Goal: Information Seeking & Learning: Check status

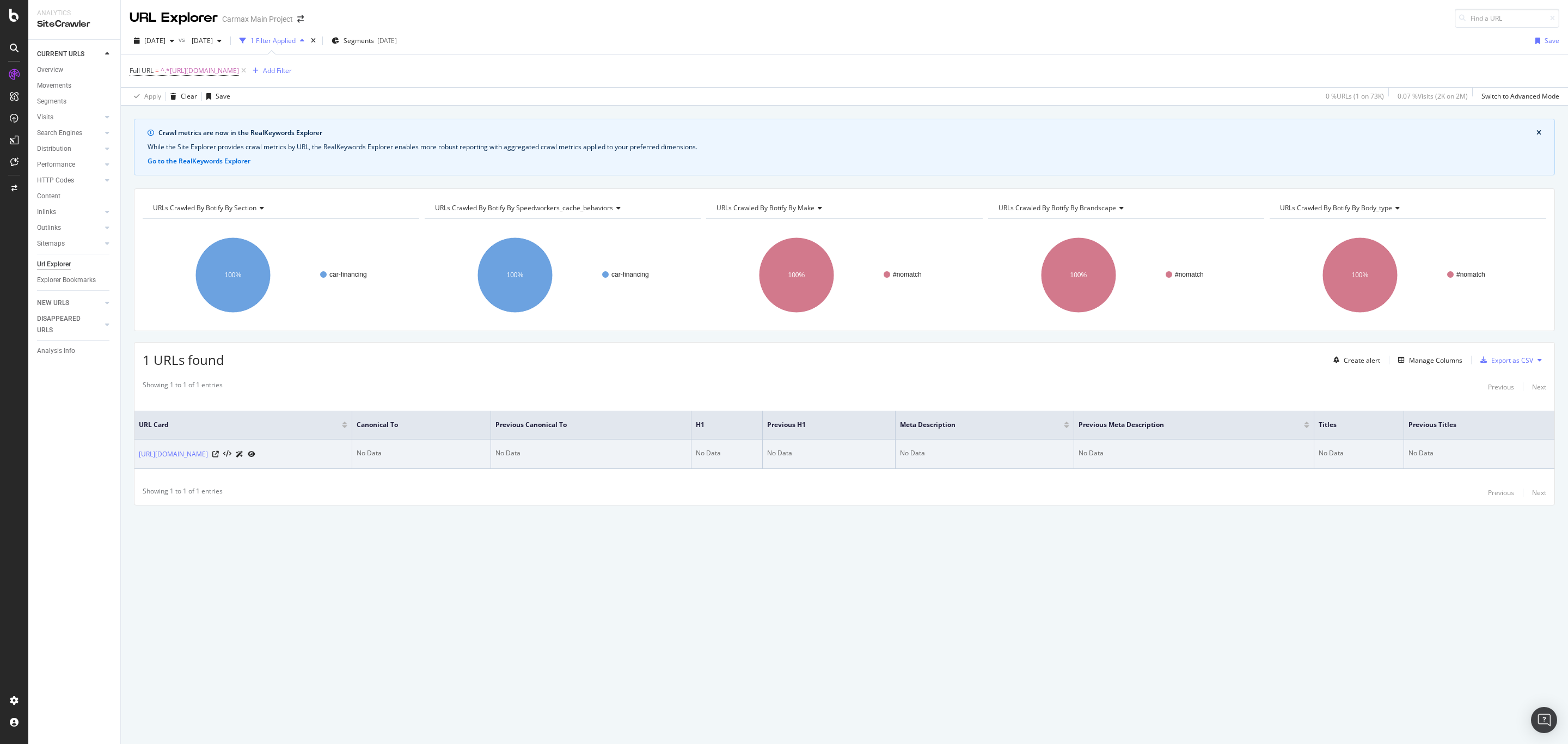
click at [243, 457] on icon at bounding box center [240, 454] width 8 height 6
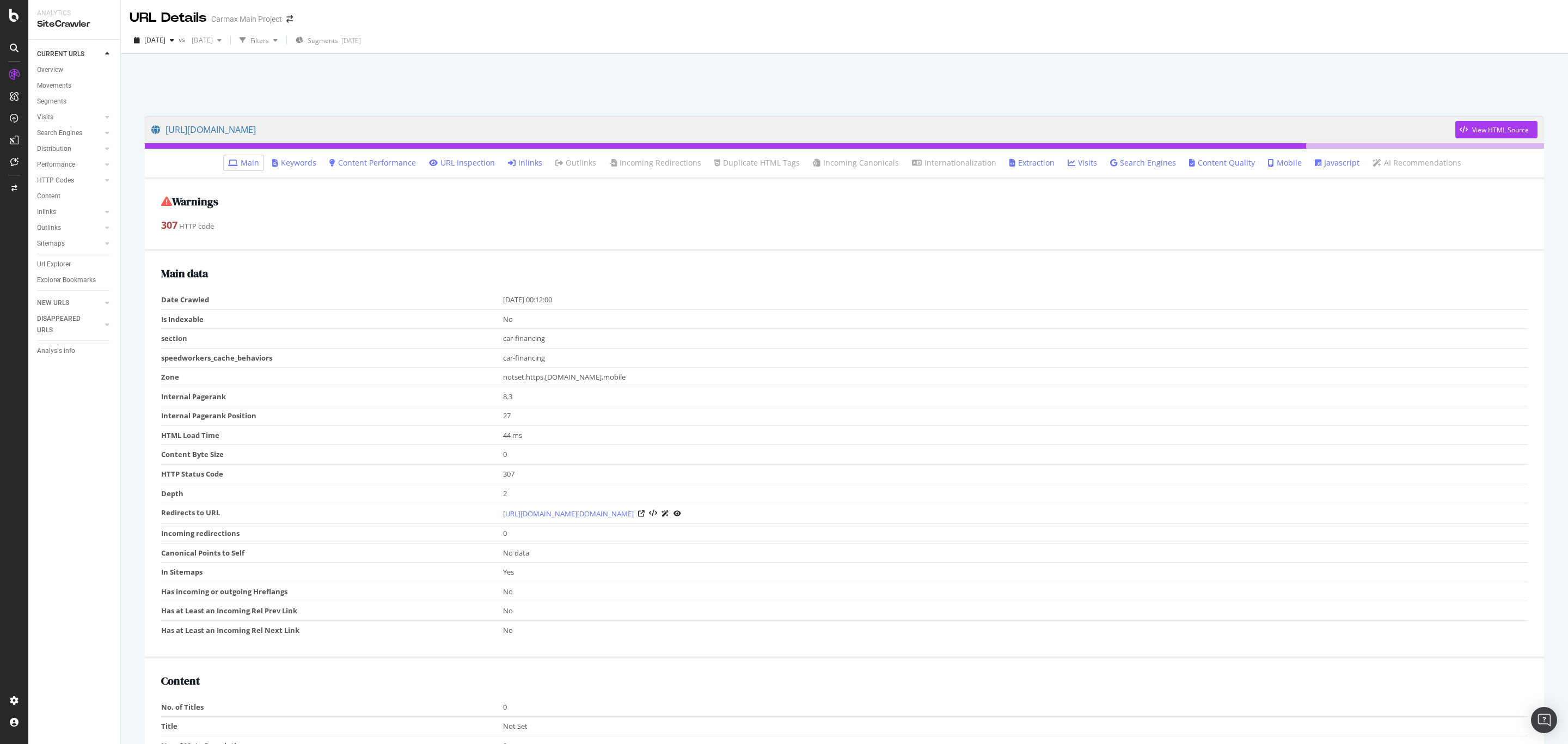
click at [669, 517] on icon at bounding box center [665, 513] width 8 height 6
click at [644, 517] on icon at bounding box center [641, 513] width 6 height 6
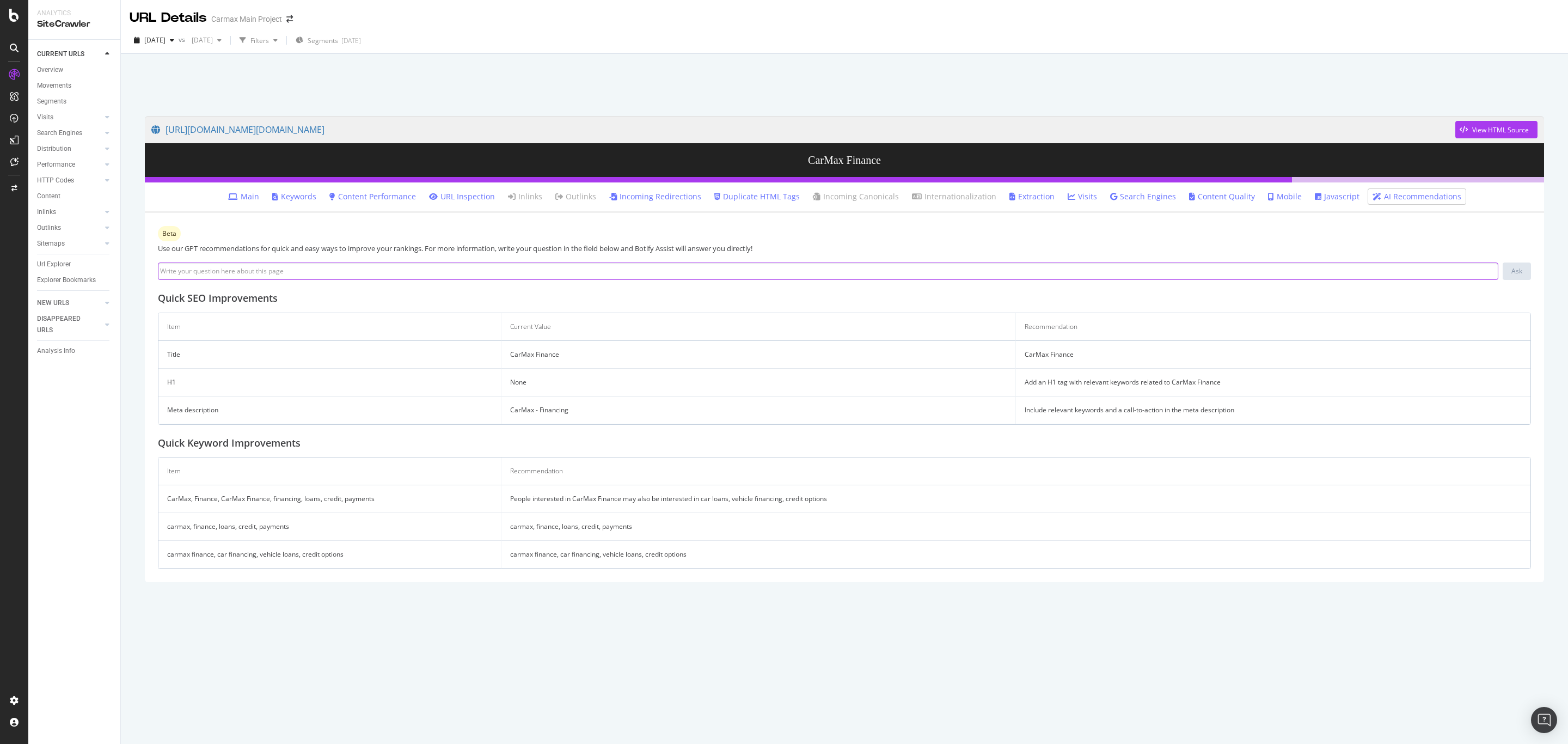
click at [624, 270] on input at bounding box center [828, 271] width 1340 height 18
click at [401, 272] on input at bounding box center [828, 271] width 1340 height 18
click at [754, 130] on link "[URL][DOMAIN_NAME][DOMAIN_NAME]" at bounding box center [803, 129] width 1304 height 27
click at [639, 196] on link "Incoming Redirections" at bounding box center [655, 197] width 92 height 11
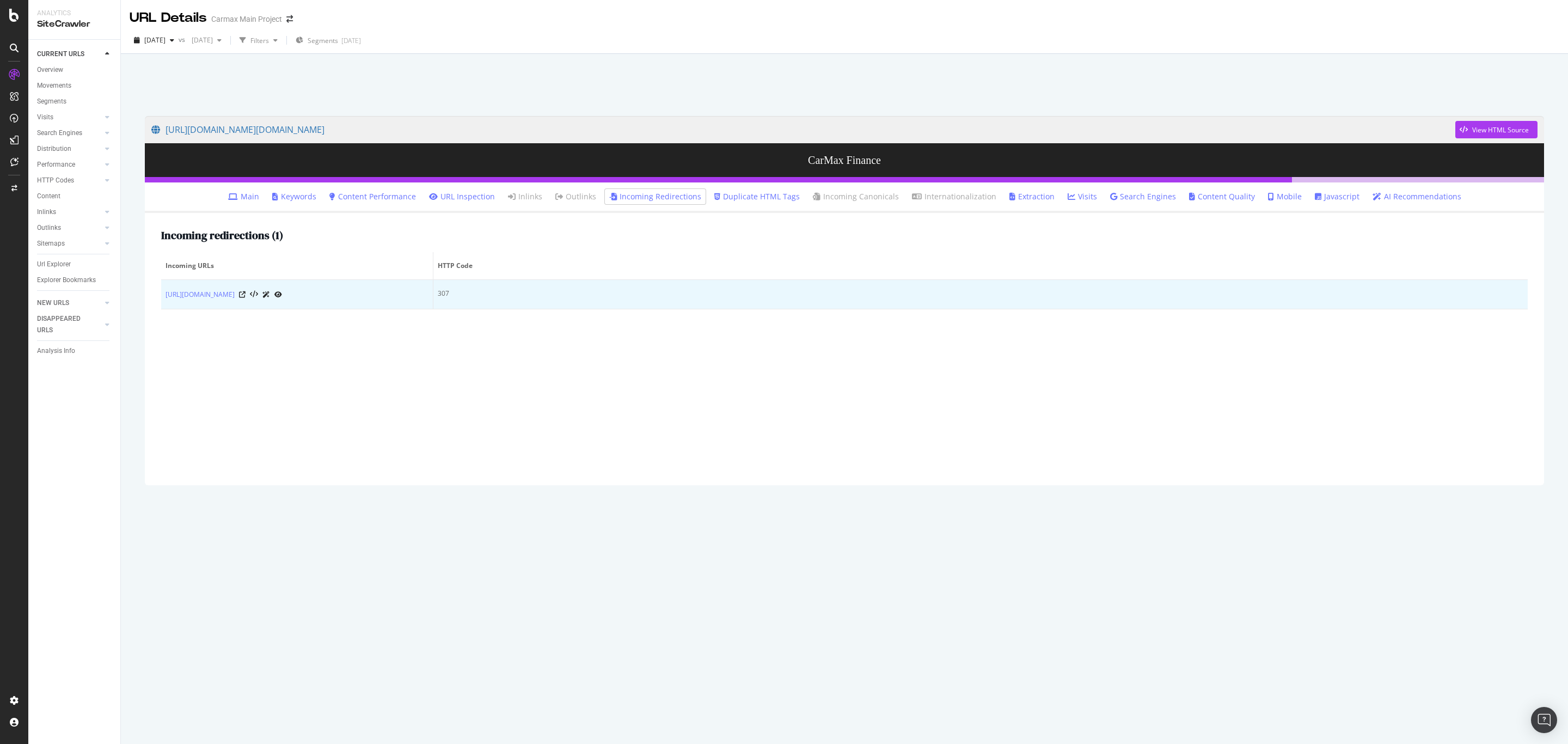
click at [282, 294] on icon at bounding box center [278, 295] width 8 height 6
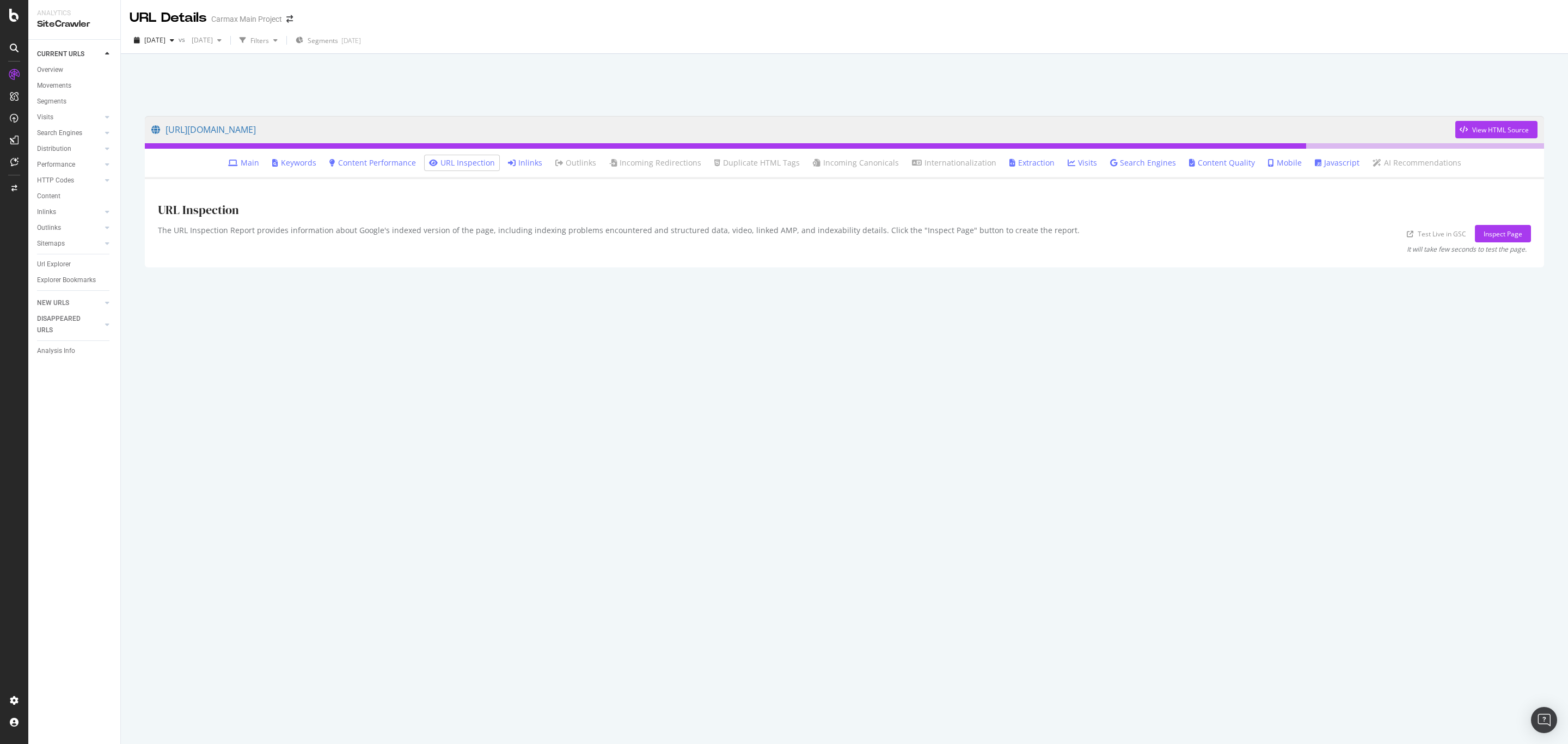
click at [485, 168] on link "URL Inspection" at bounding box center [462, 163] width 65 height 11
click at [537, 160] on link "Inlinks" at bounding box center [525, 163] width 35 height 11
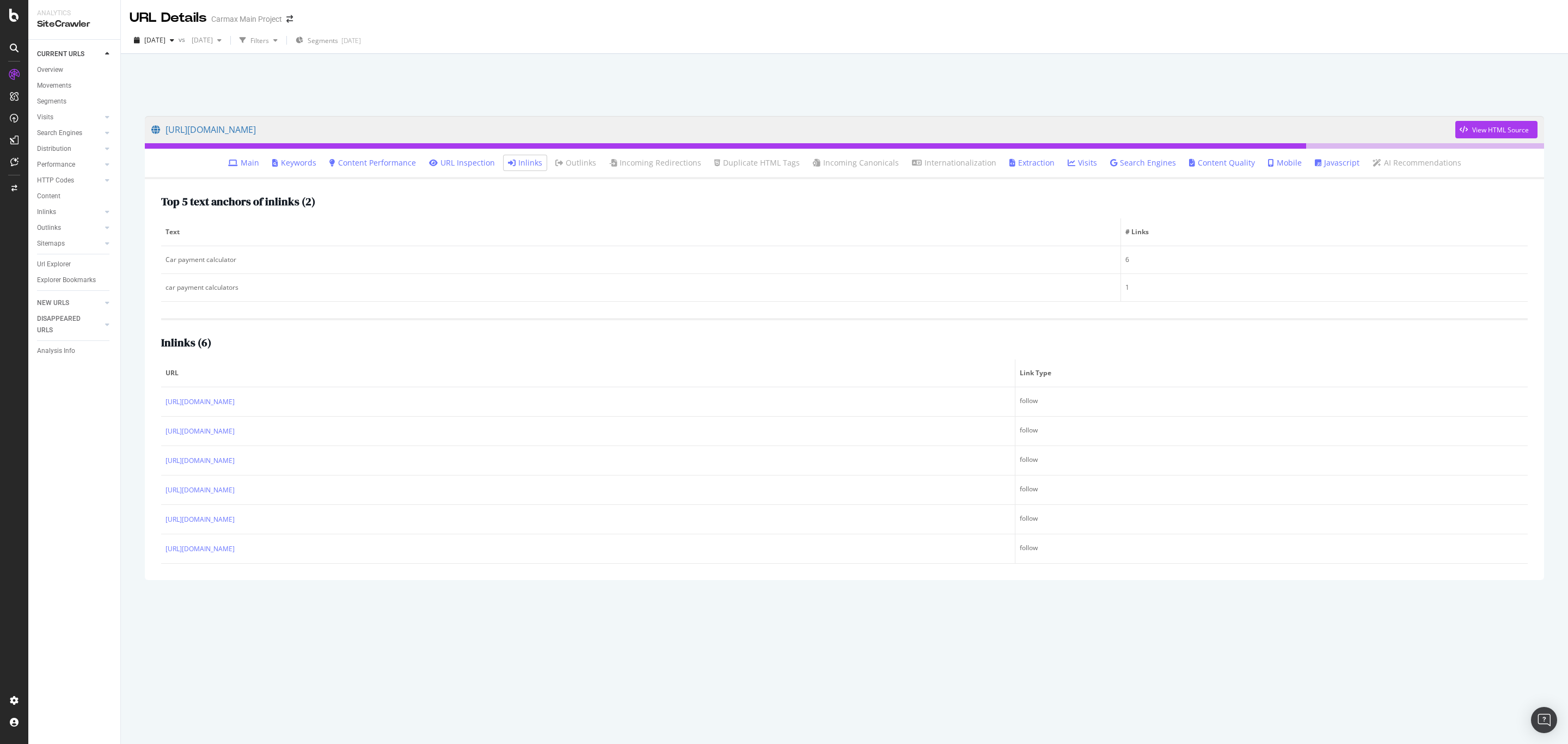
click at [464, 160] on link "URL Inspection" at bounding box center [462, 163] width 65 height 11
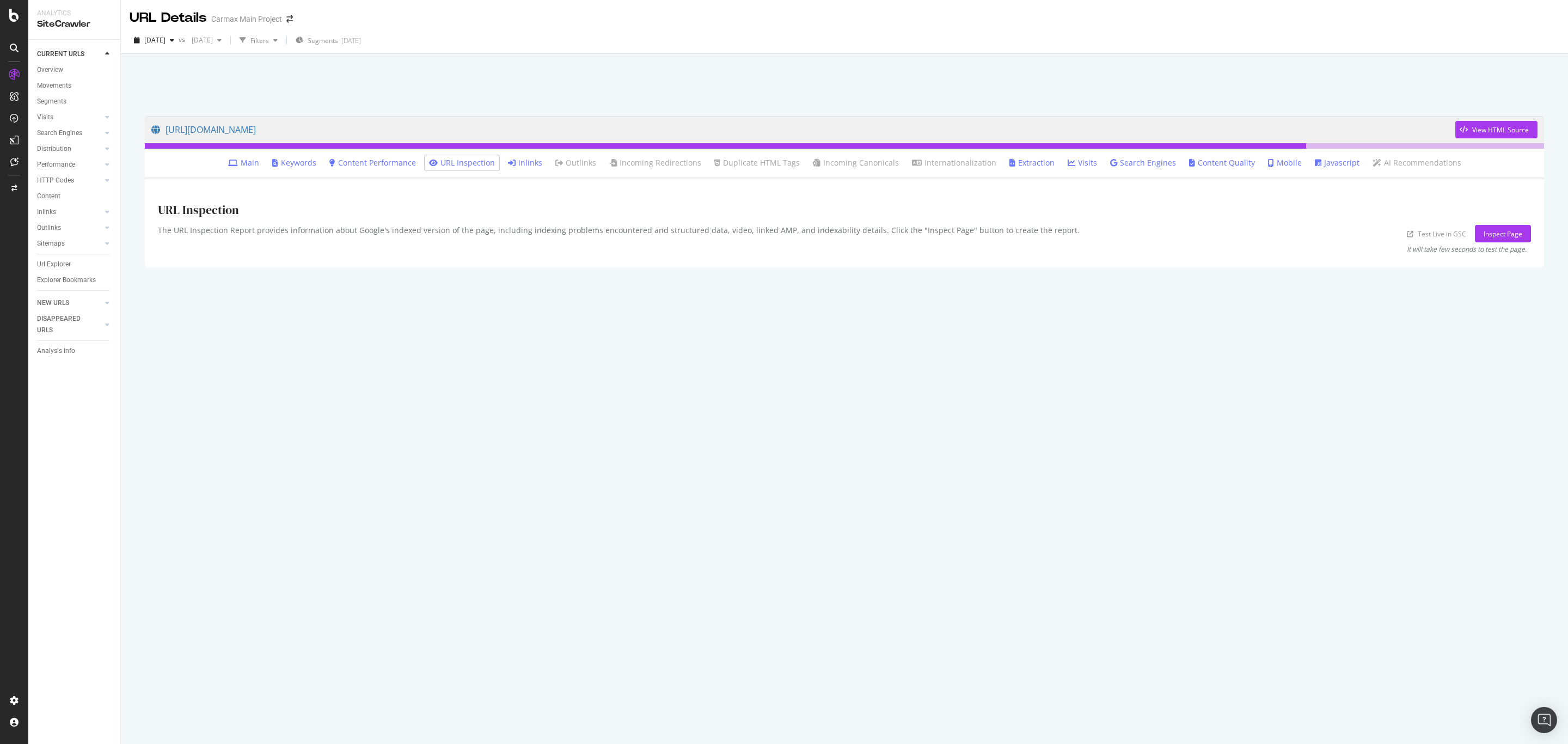
click at [1034, 163] on link "Extraction" at bounding box center [1032, 163] width 45 height 11
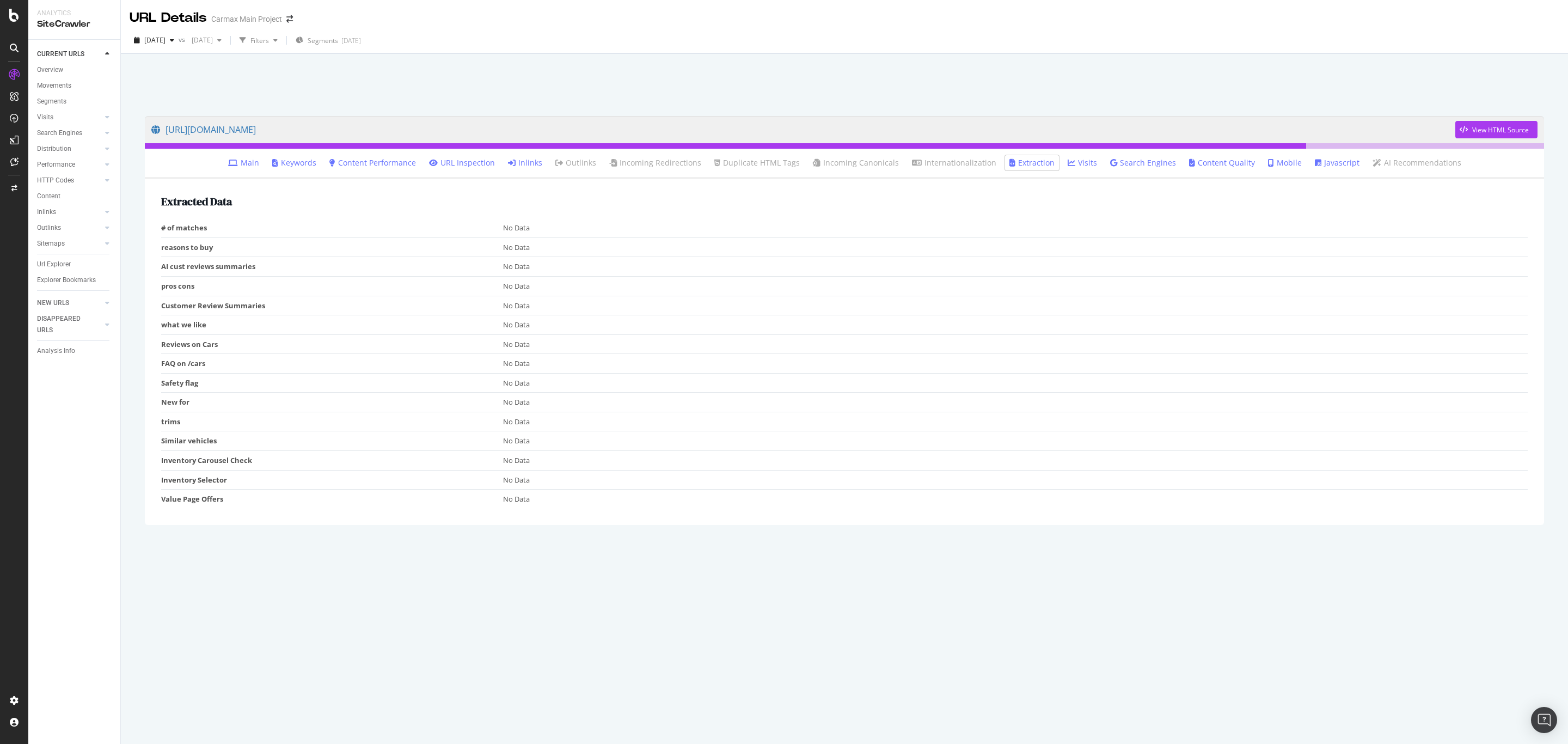
click at [1078, 163] on link "Visits" at bounding box center [1082, 163] width 29 height 11
